Goal: Task Accomplishment & Management: Manage account settings

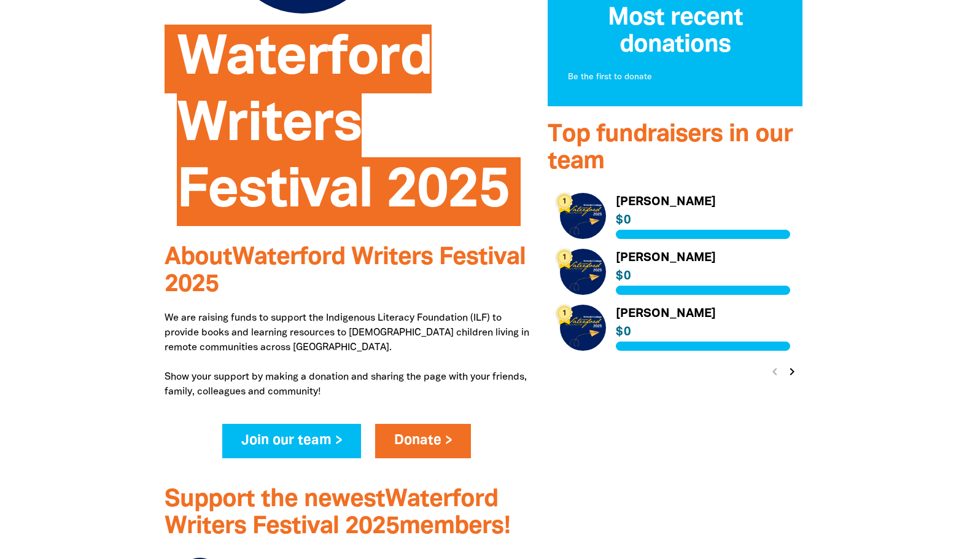
scroll to position [491, 0]
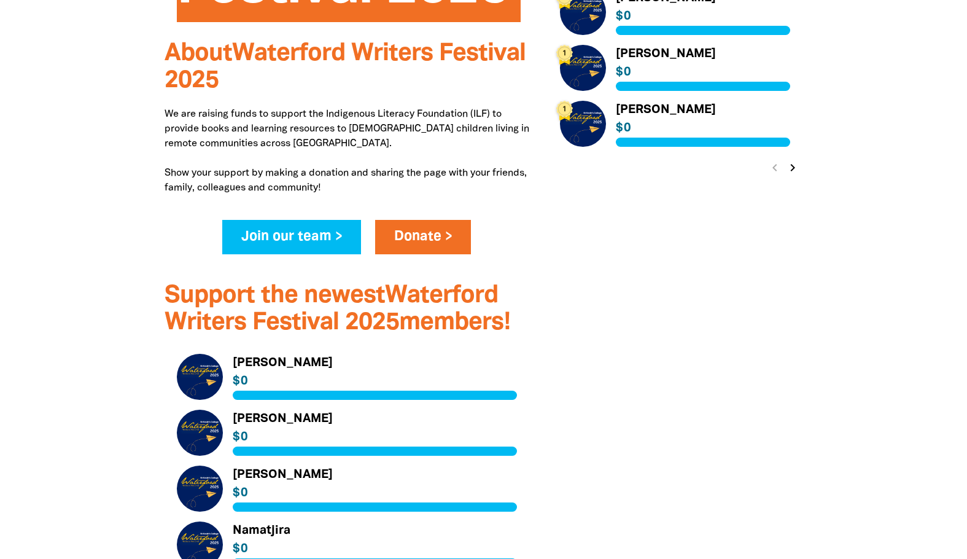
click at [793, 165] on icon "chevron_right" at bounding box center [792, 167] width 15 height 15
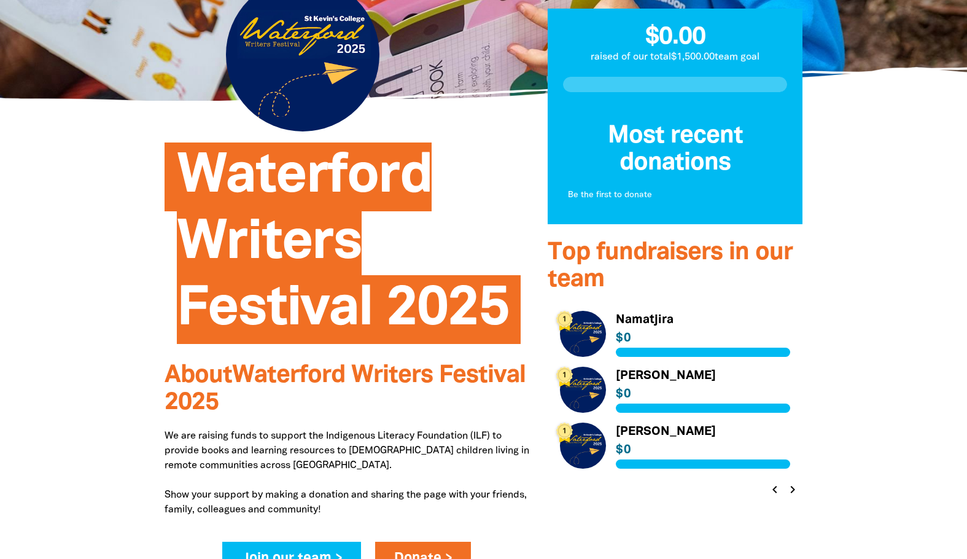
scroll to position [0, 0]
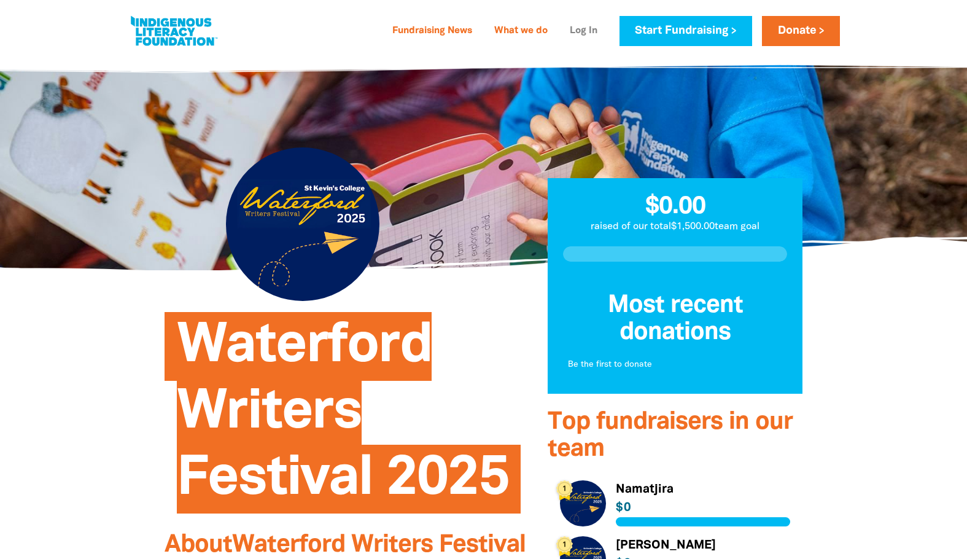
click at [587, 31] on link "Log In" at bounding box center [583, 31] width 42 height 20
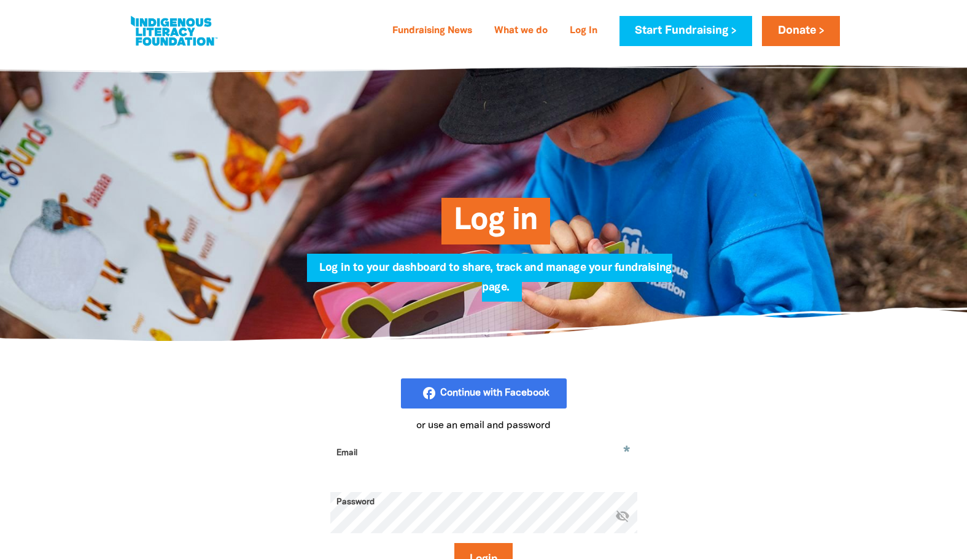
click at [427, 458] on input "Email" at bounding box center [483, 462] width 307 height 39
type input "[EMAIL_ADDRESS][DOMAIN_NAME]"
click at [454, 543] on button "Login" at bounding box center [483, 559] width 58 height 33
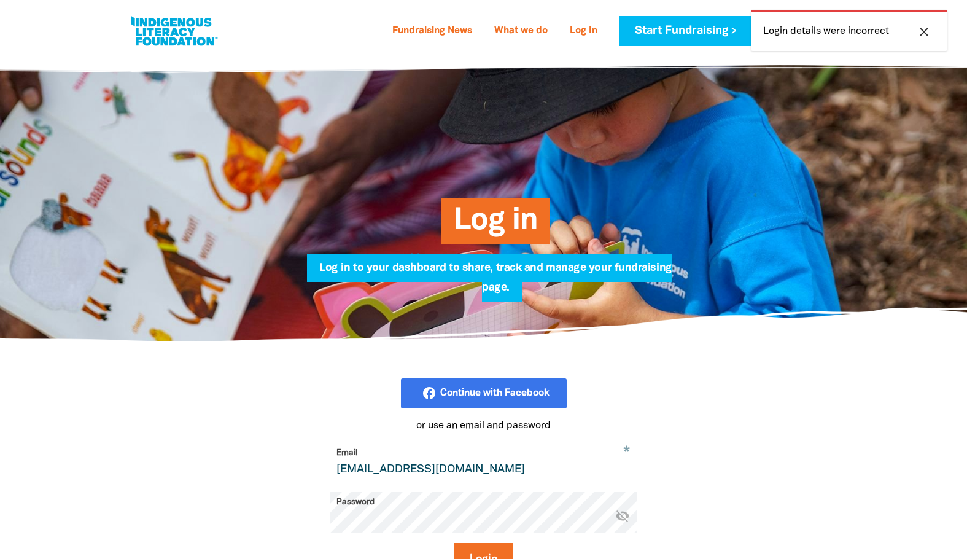
scroll to position [184, 0]
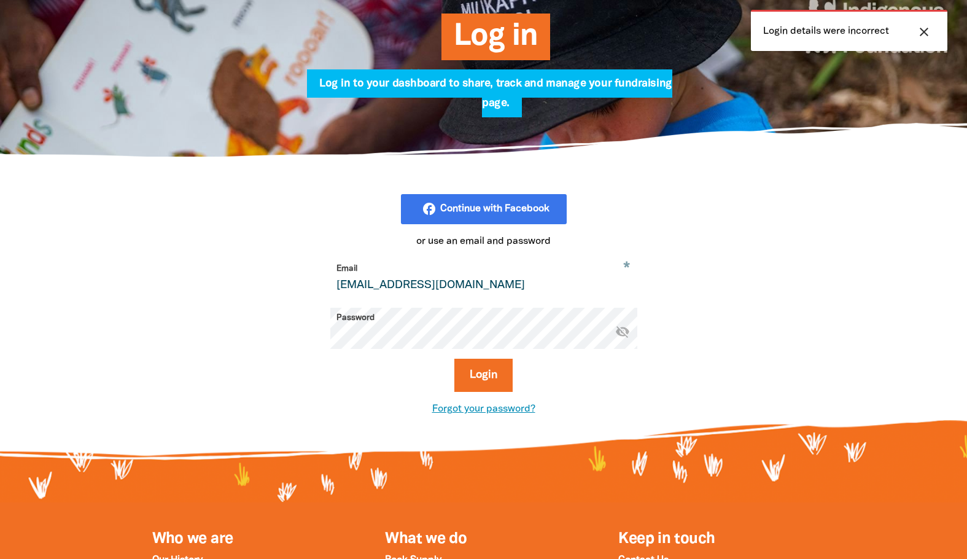
click at [493, 412] on link "Forgot your password?" at bounding box center [483, 408] width 103 height 9
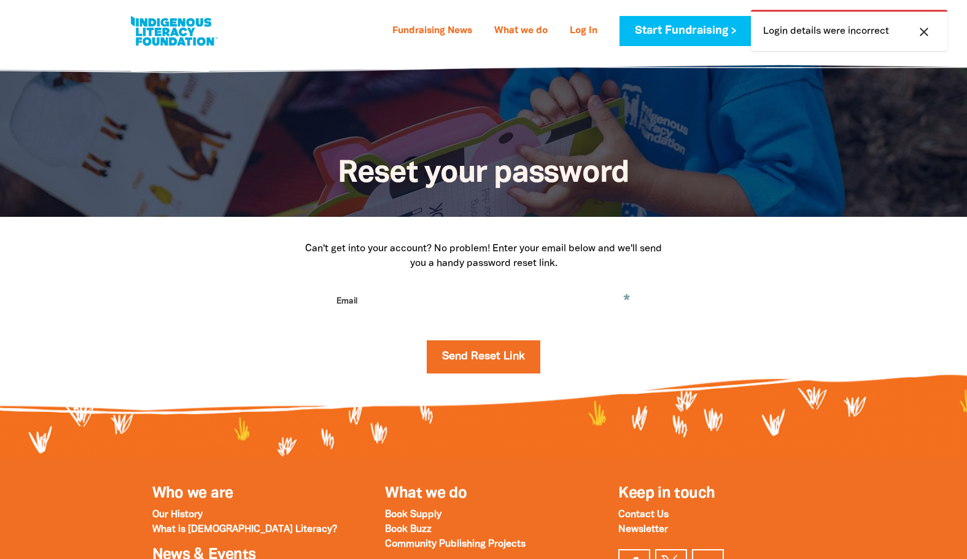
click at [360, 309] on input "Email" at bounding box center [483, 310] width 307 height 39
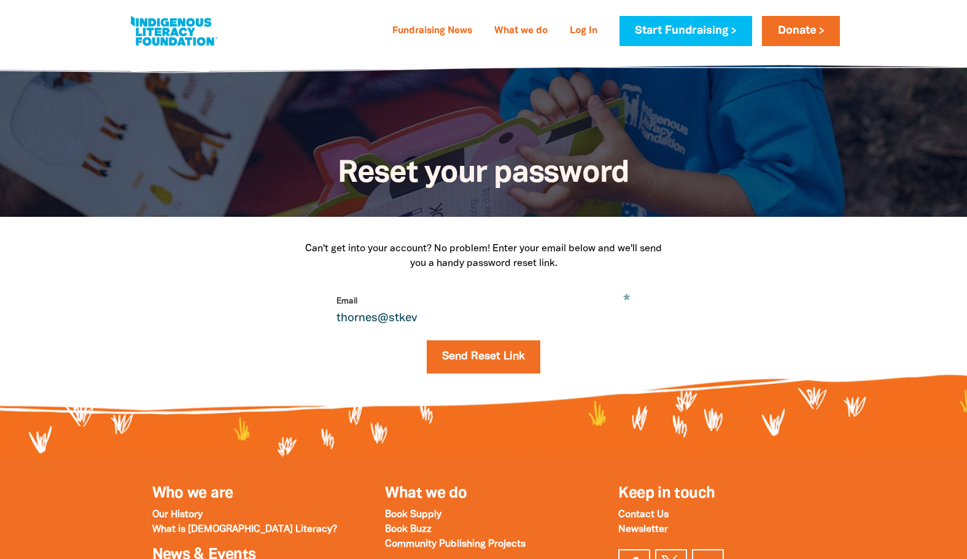
type input "[EMAIL_ADDRESS][DOMAIN_NAME]"
click at [462, 366] on button "Send Reset Link" at bounding box center [484, 356] width 114 height 33
